Goal: Task Accomplishment & Management: Manage account settings

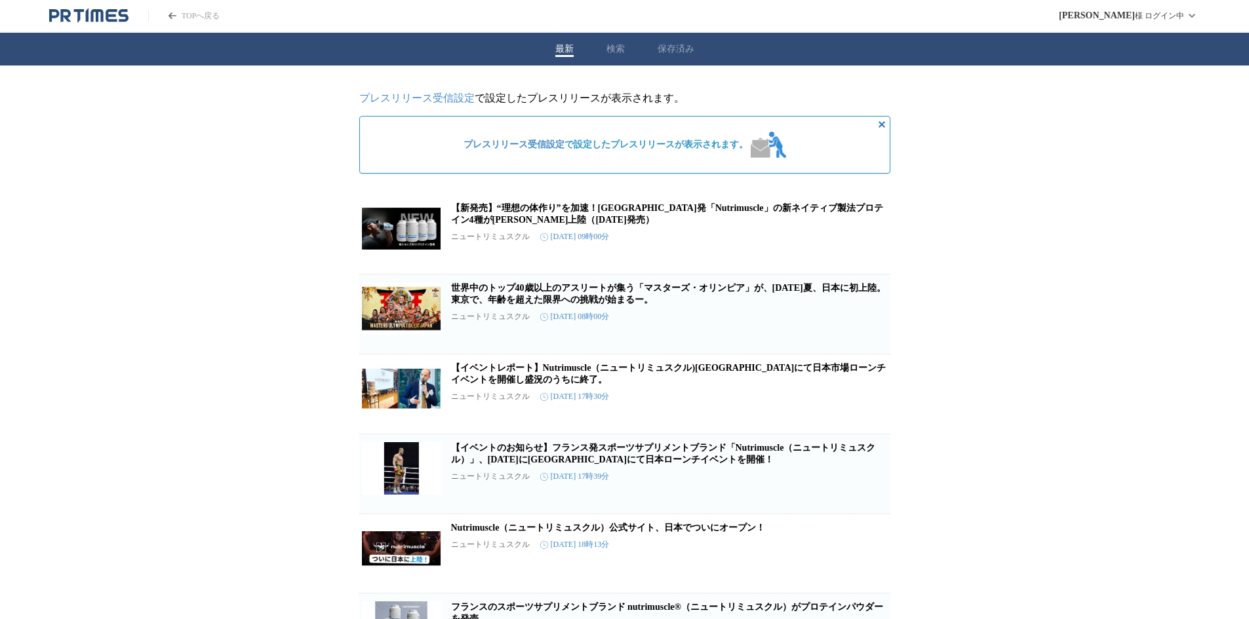
click at [652, 64] on div "最新 検索 保存済み" at bounding box center [624, 49] width 1249 height 33
click at [636, 56] on div "最新 検索 保存済み" at bounding box center [624, 49] width 1249 height 33
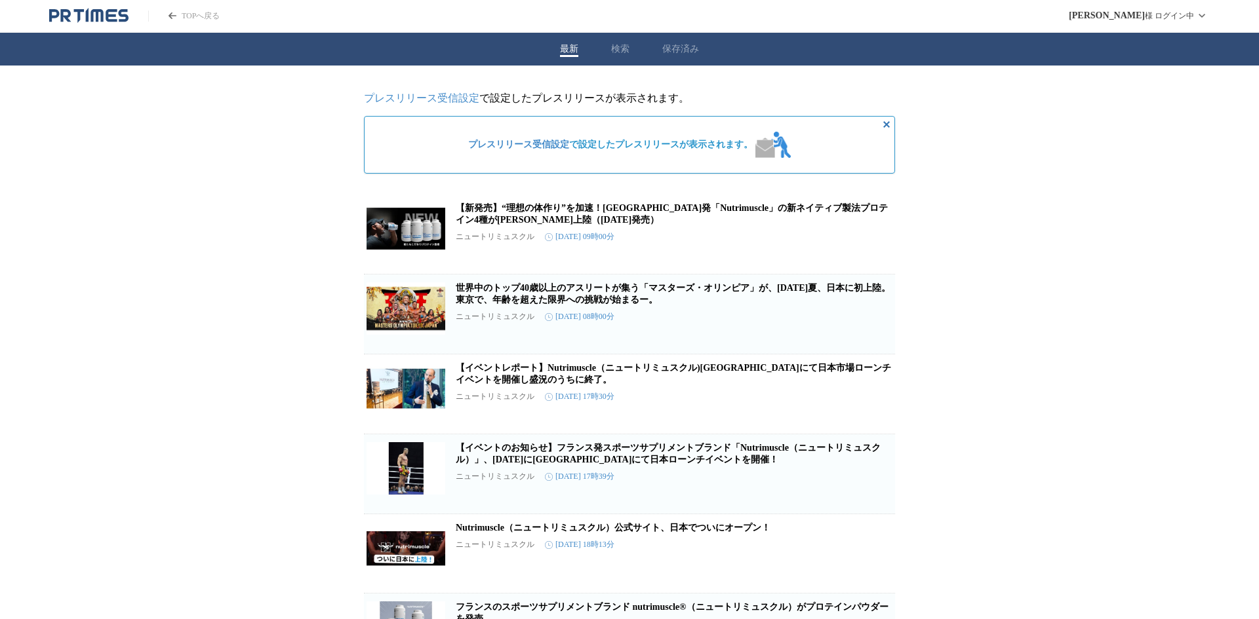
click at [621, 50] on button "検索" at bounding box center [620, 49] width 18 height 12
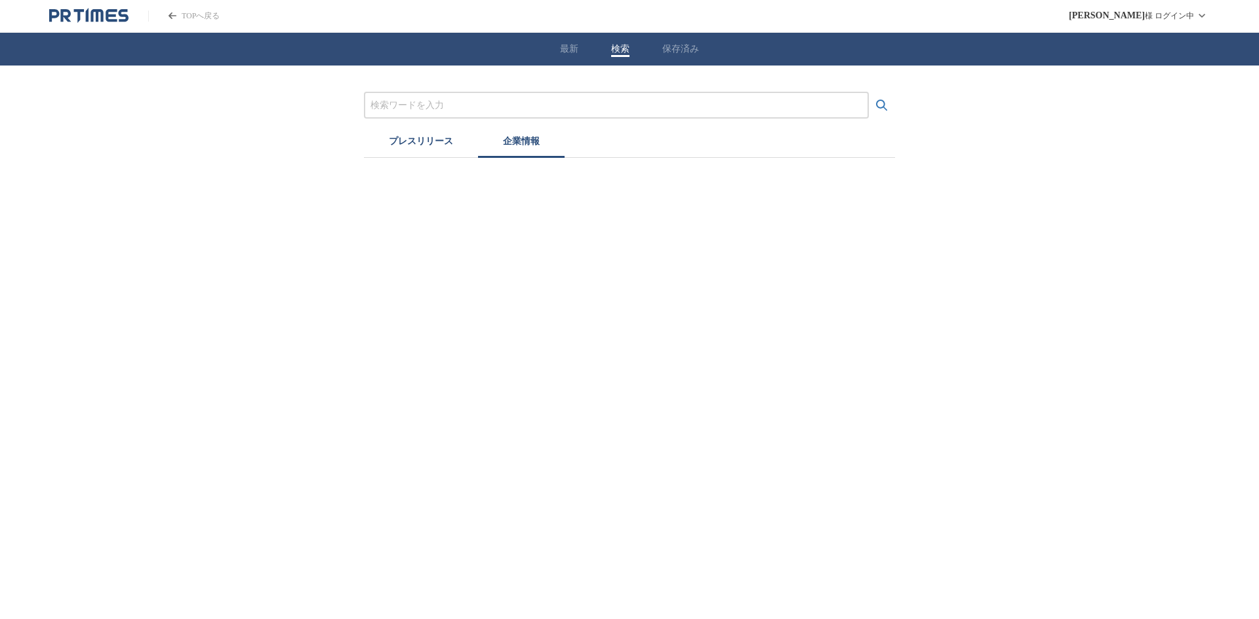
click at [512, 150] on button "企業情報" at bounding box center [521, 143] width 87 height 29
click at [667, 52] on button "保存済み" at bounding box center [680, 49] width 37 height 12
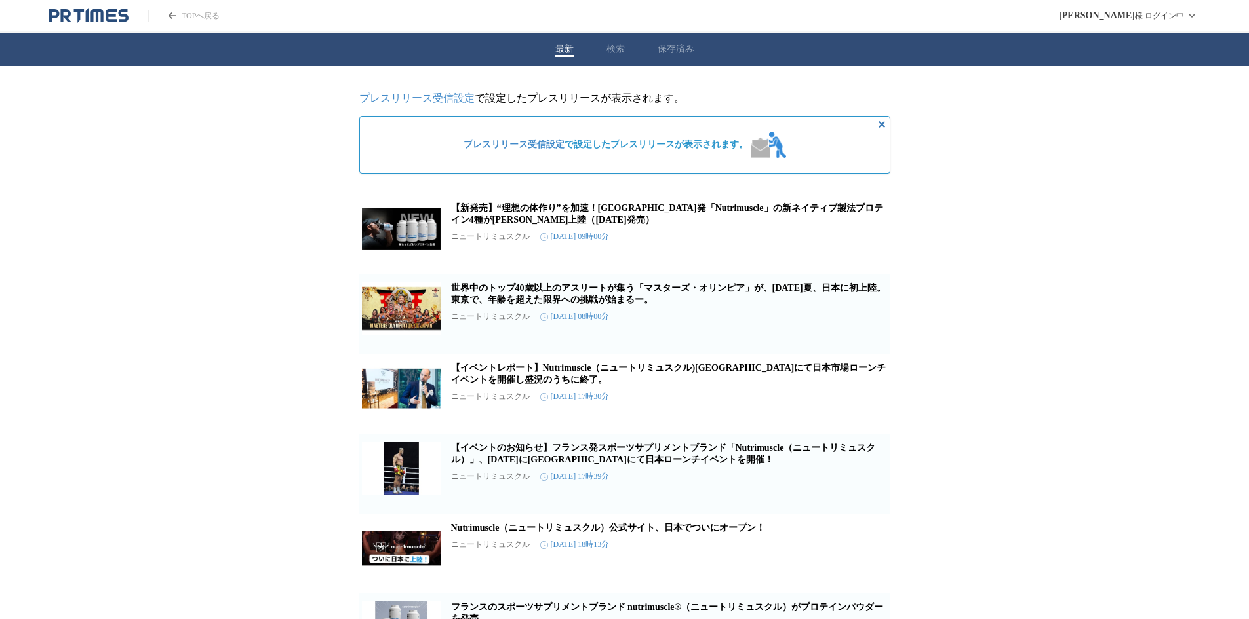
click at [572, 47] on button "最新" at bounding box center [564, 49] width 18 height 12
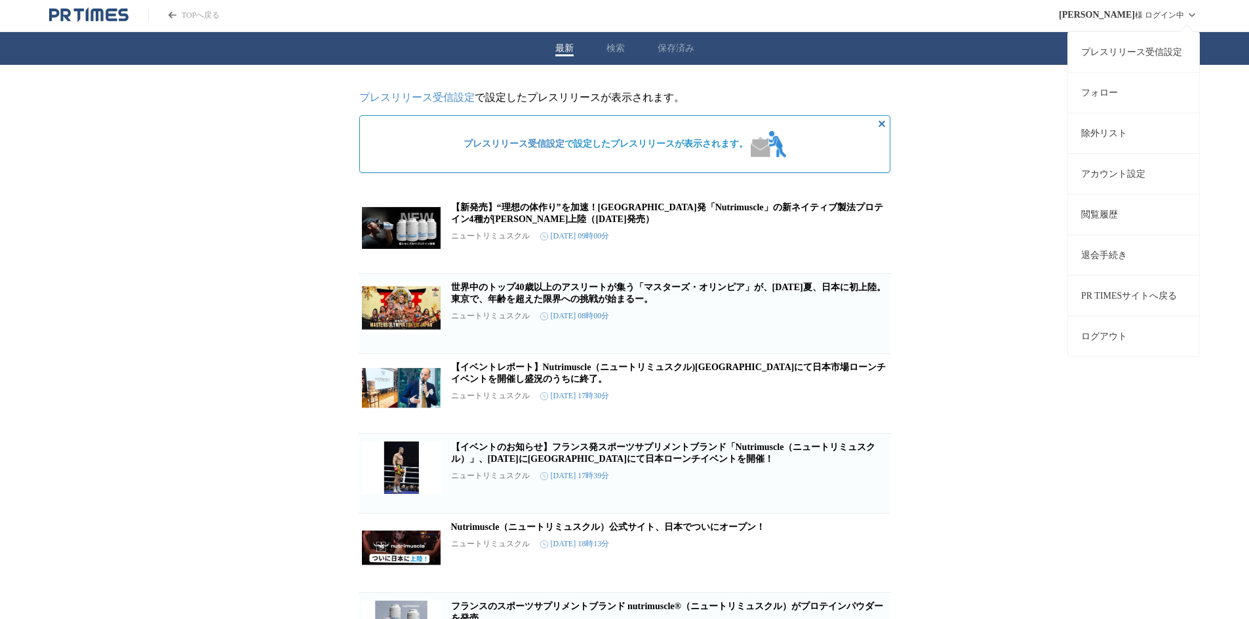
click at [1116, 101] on link "フォロー" at bounding box center [1133, 92] width 131 height 41
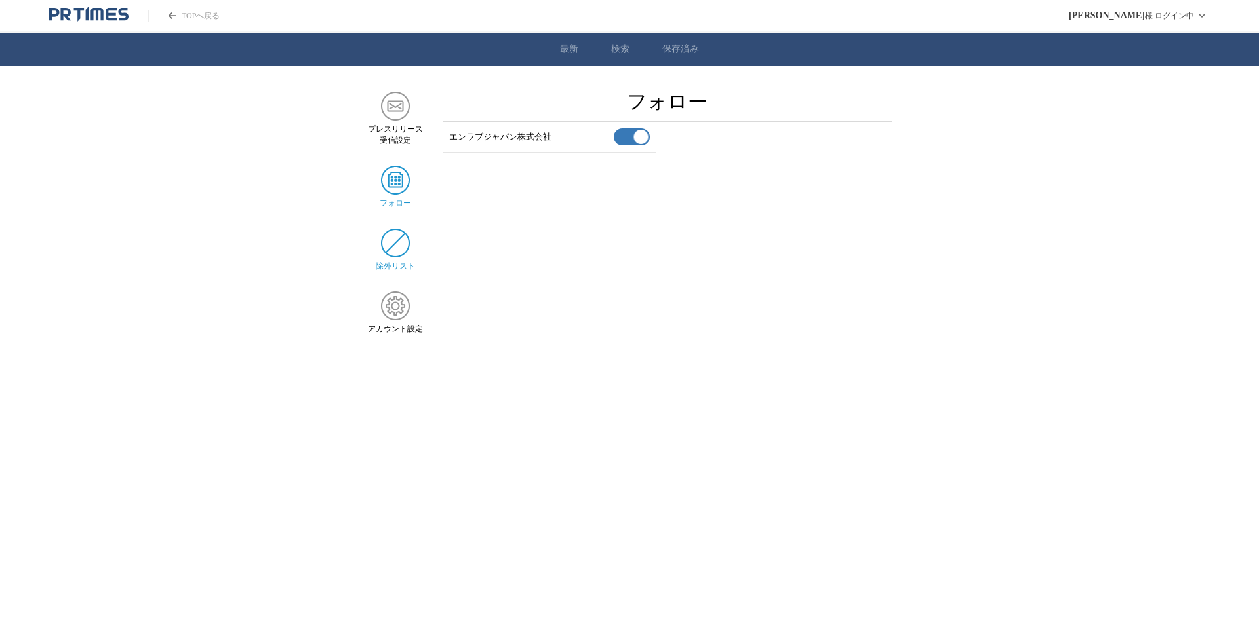
click at [398, 251] on img at bounding box center [395, 243] width 29 height 29
click at [394, 304] on img at bounding box center [395, 306] width 29 height 29
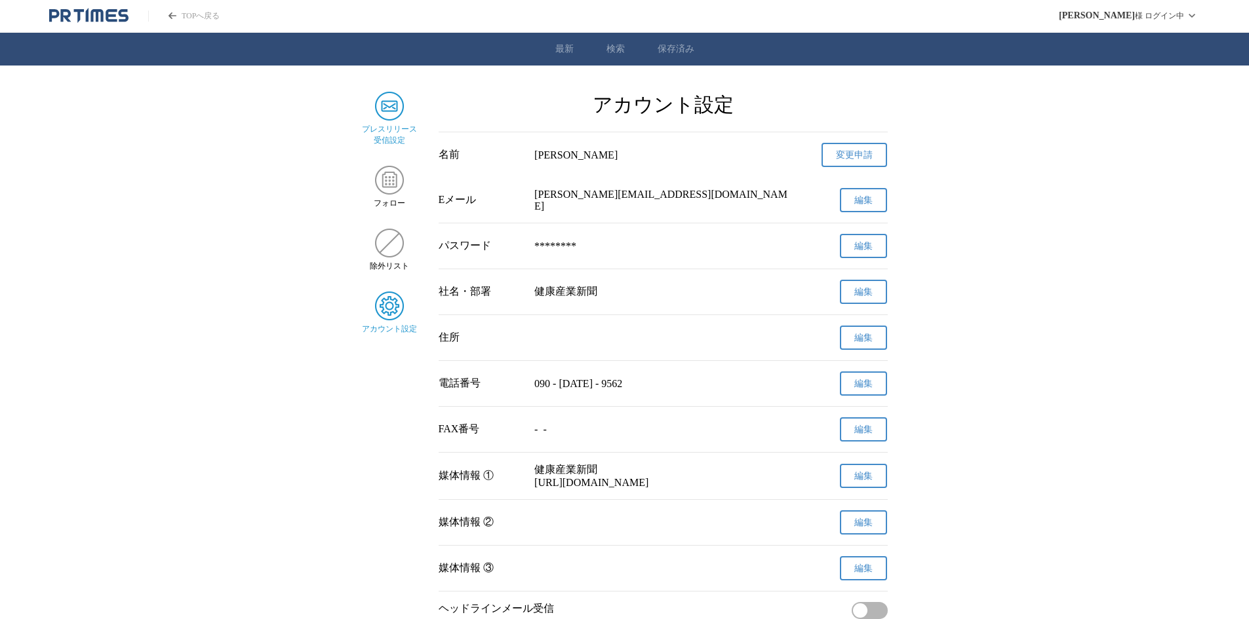
click at [391, 122] on div "プレスリリース 受信設定" at bounding box center [390, 119] width 56 height 54
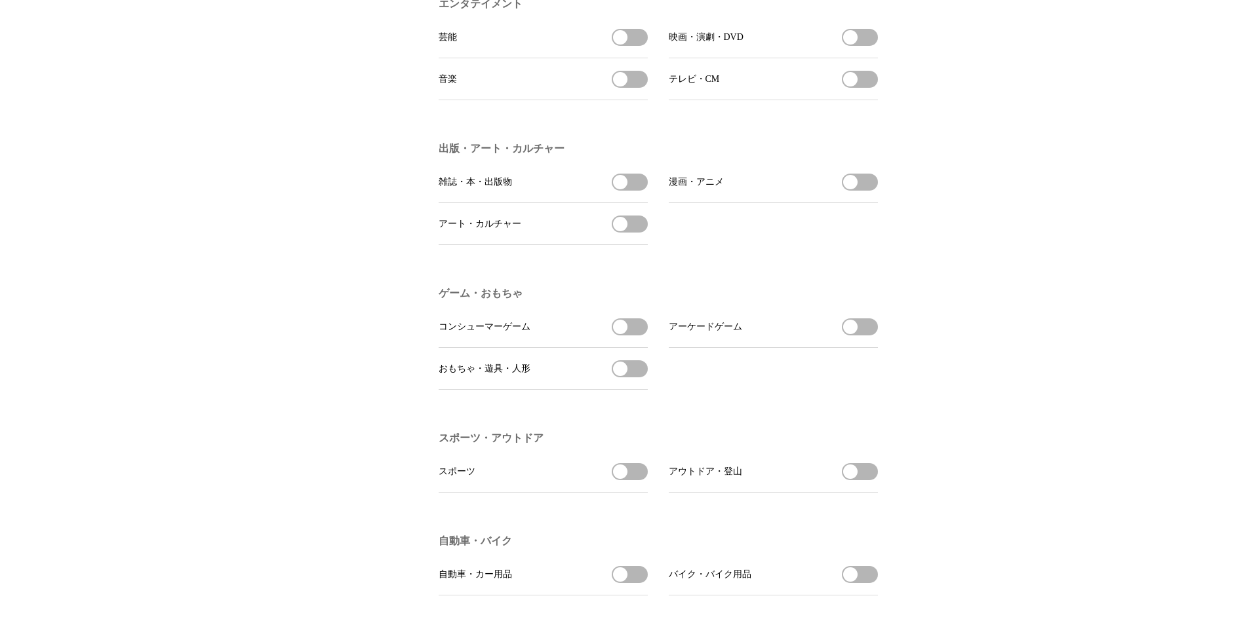
scroll to position [1068, 0]
